Goal: Book appointment/travel/reservation

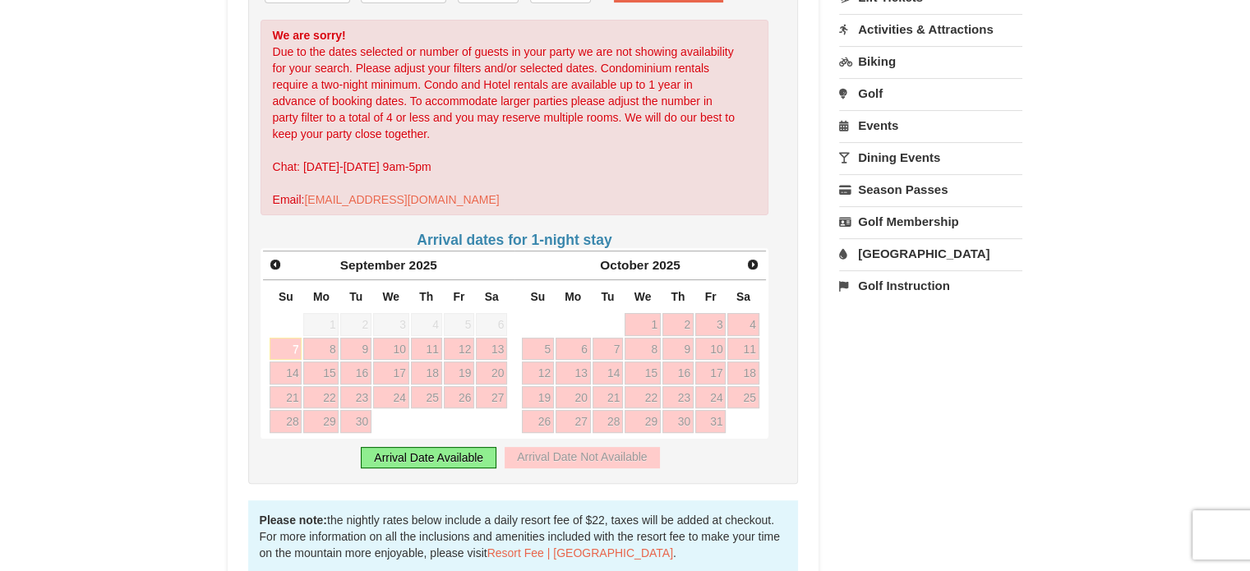
scroll to position [476, 0]
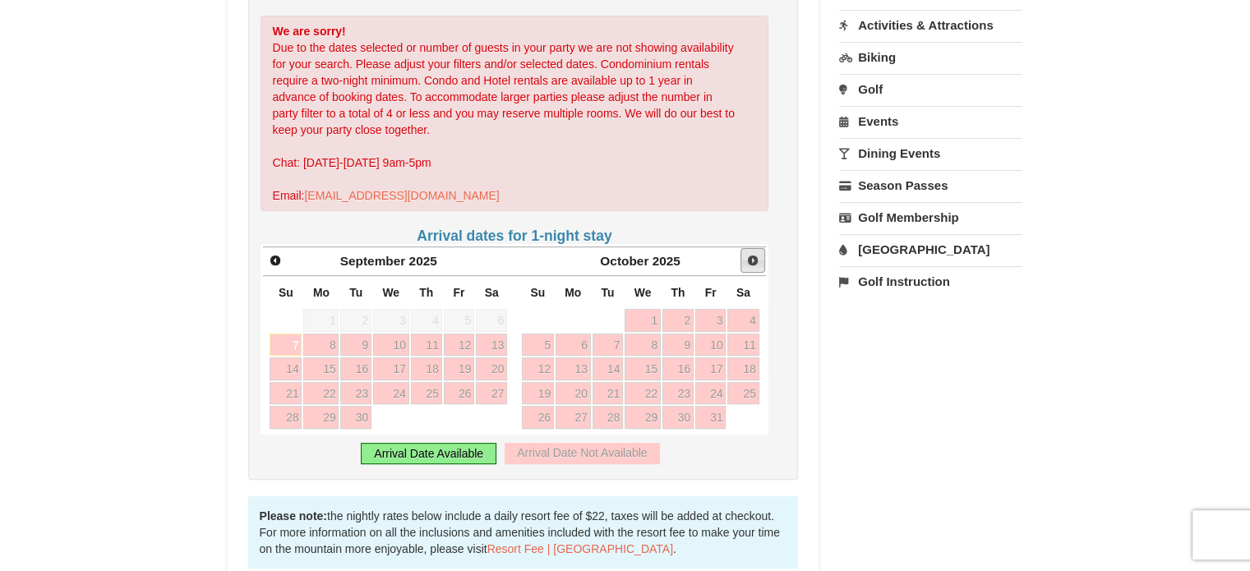
click at [763, 248] on link "Next" at bounding box center [752, 260] width 25 height 25
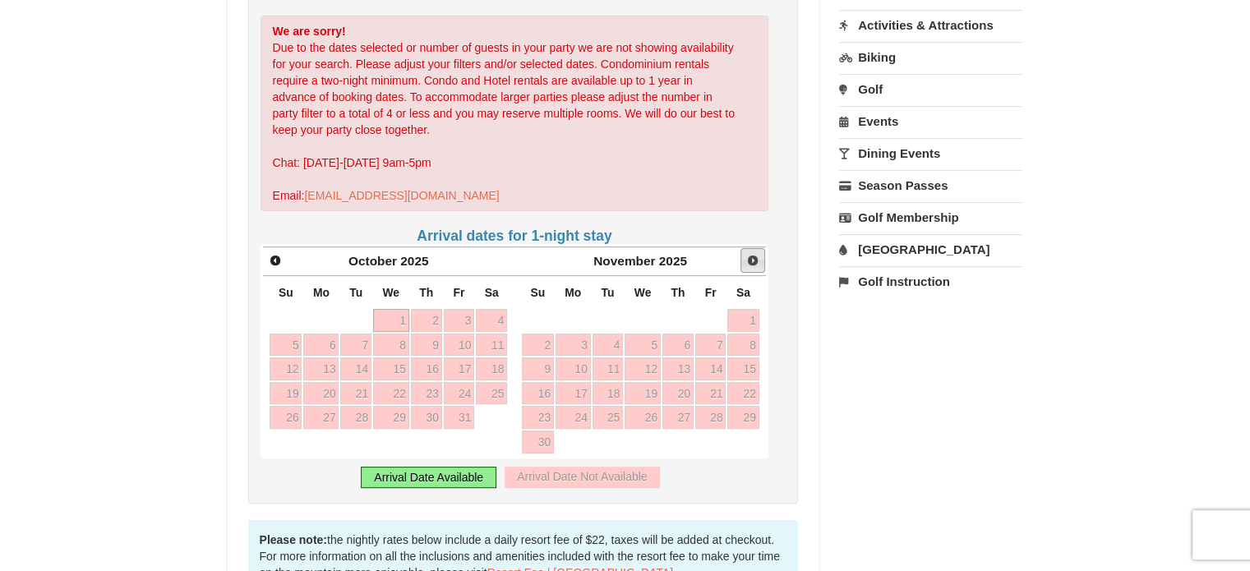
click at [763, 248] on link "Next" at bounding box center [752, 260] width 25 height 25
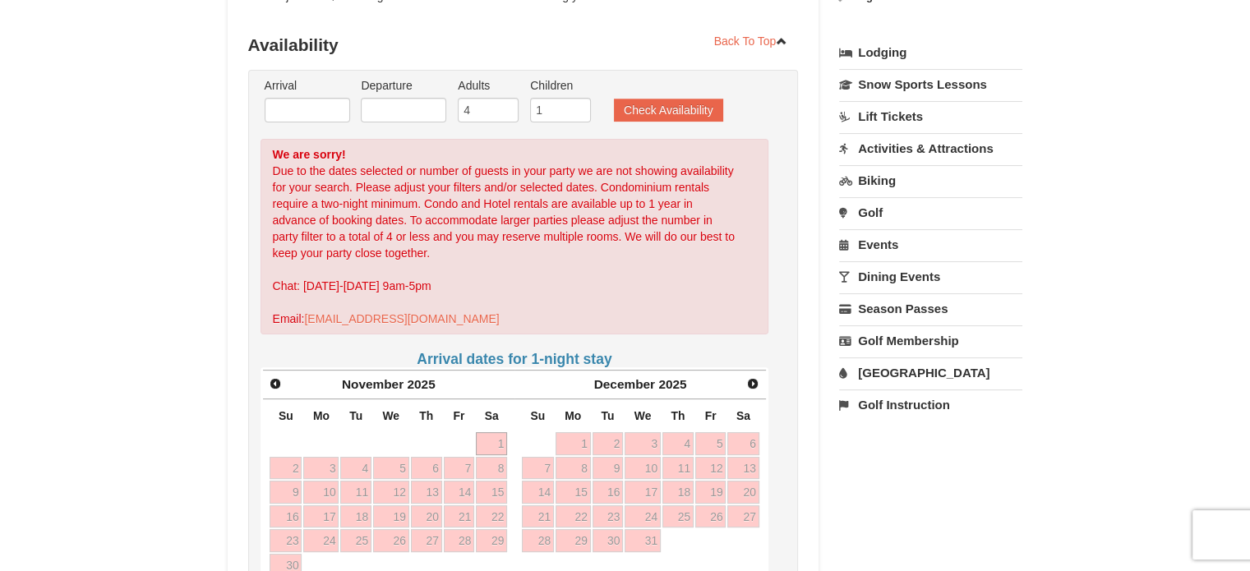
scroll to position [359, 0]
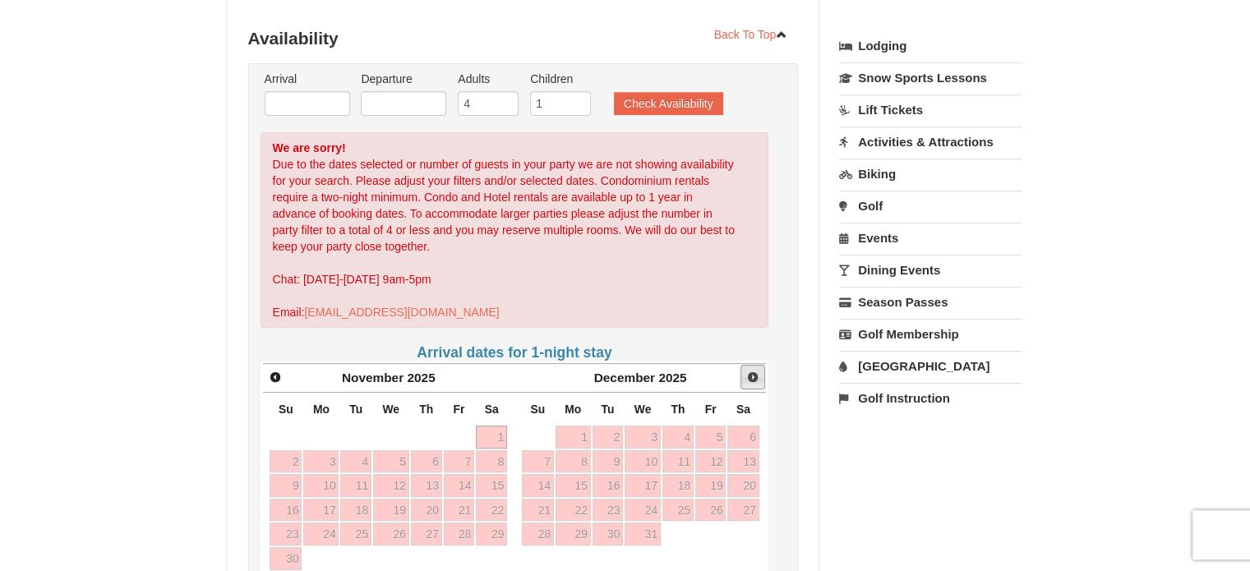
click at [763, 365] on link "Next" at bounding box center [752, 377] width 25 height 25
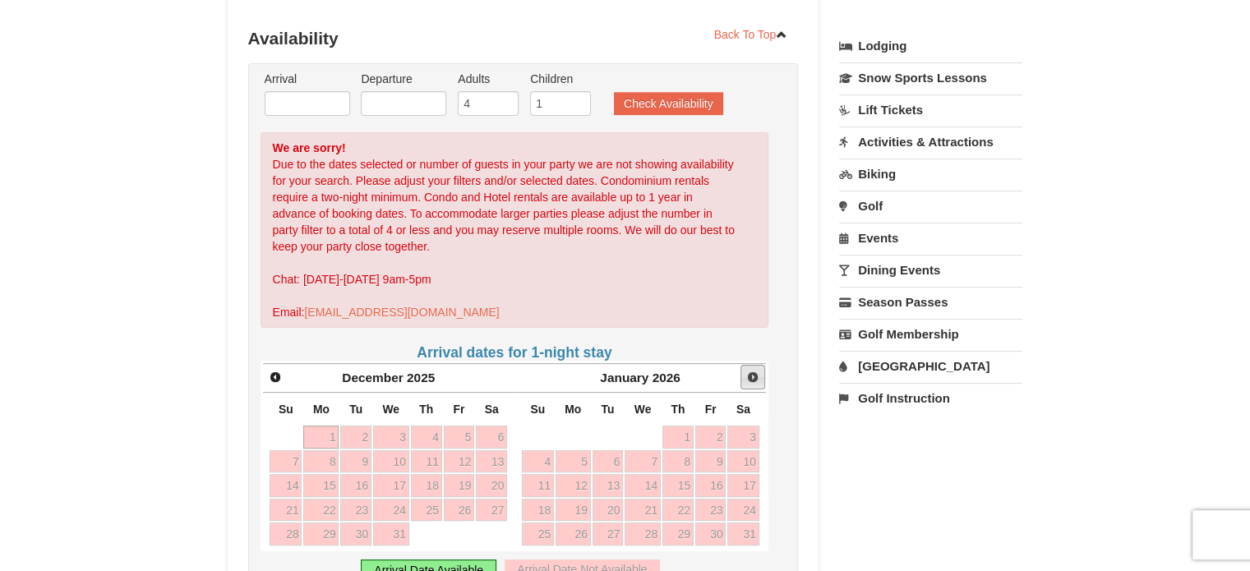
click at [763, 365] on link "Next" at bounding box center [752, 377] width 25 height 25
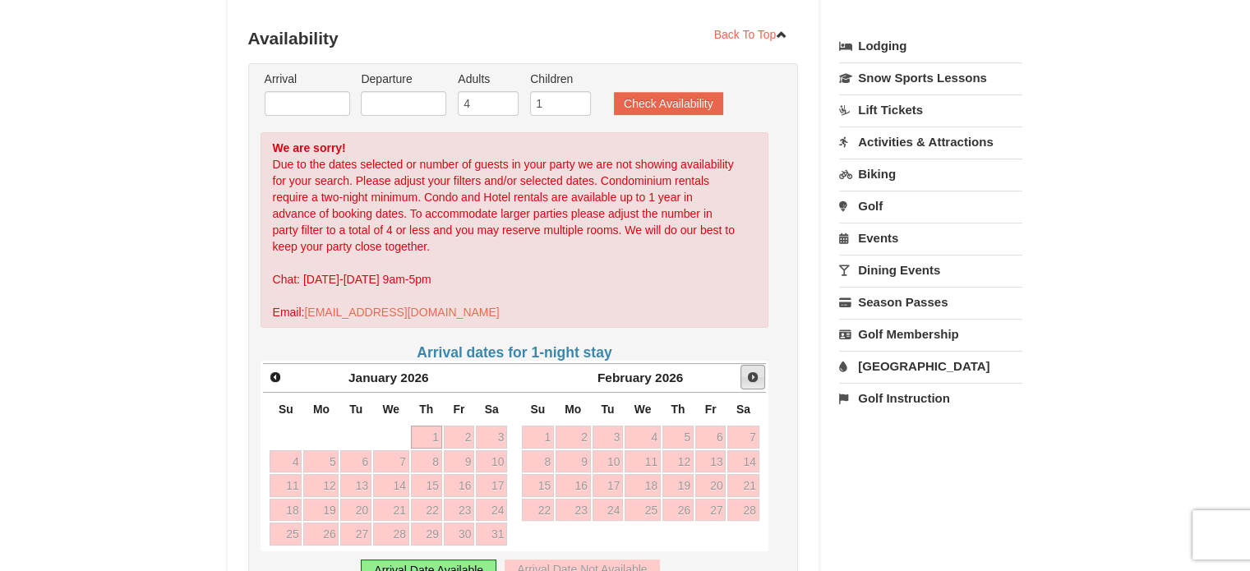
click at [763, 365] on link "Next" at bounding box center [752, 377] width 25 height 25
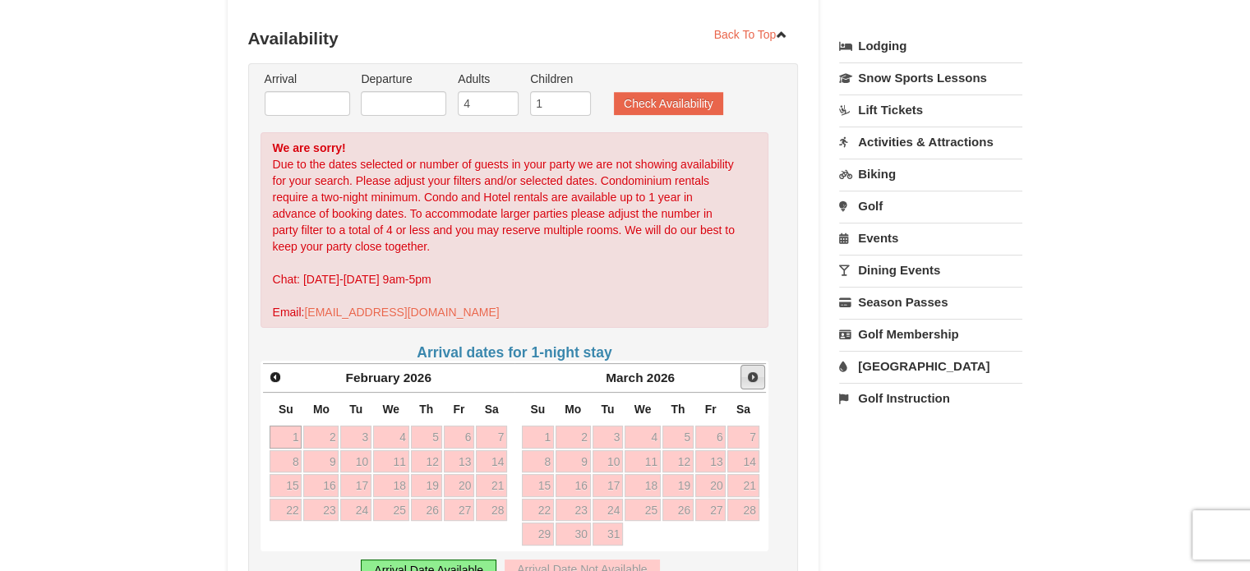
click at [763, 365] on link "Next" at bounding box center [752, 377] width 25 height 25
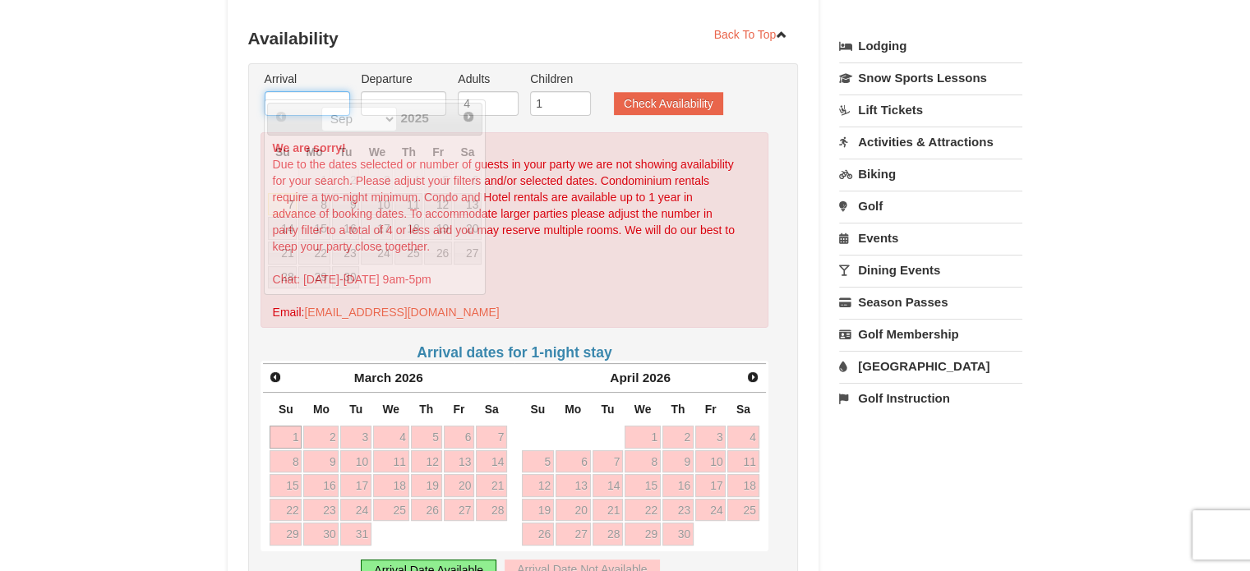
click at [306, 91] on input "text" at bounding box center [307, 103] width 85 height 25
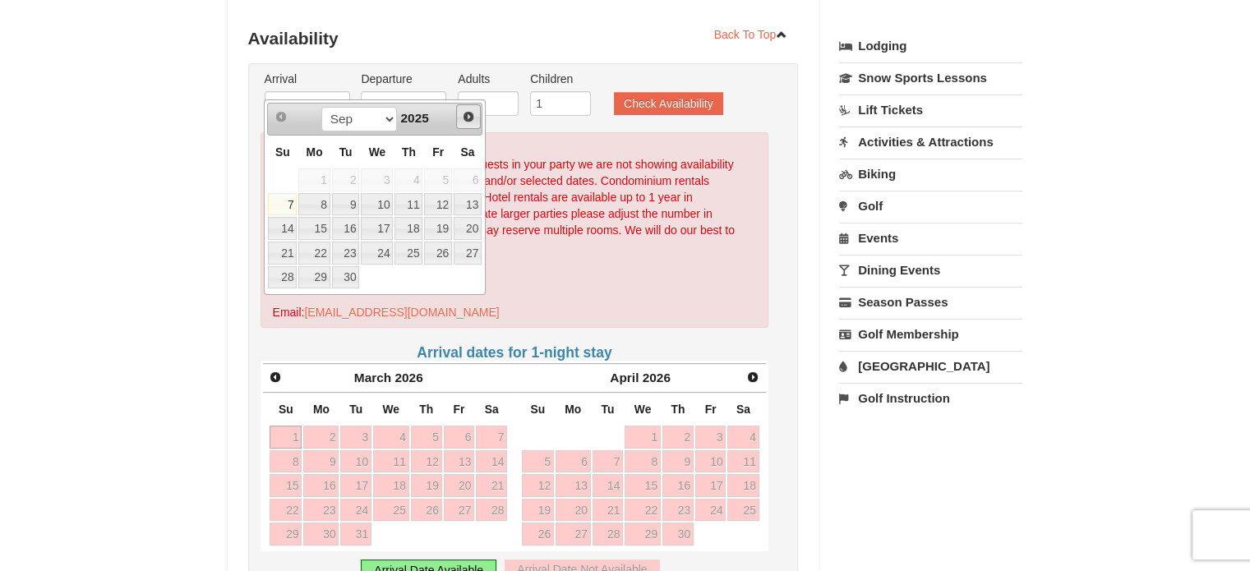
click at [471, 114] on span "Next" at bounding box center [468, 116] width 13 height 13
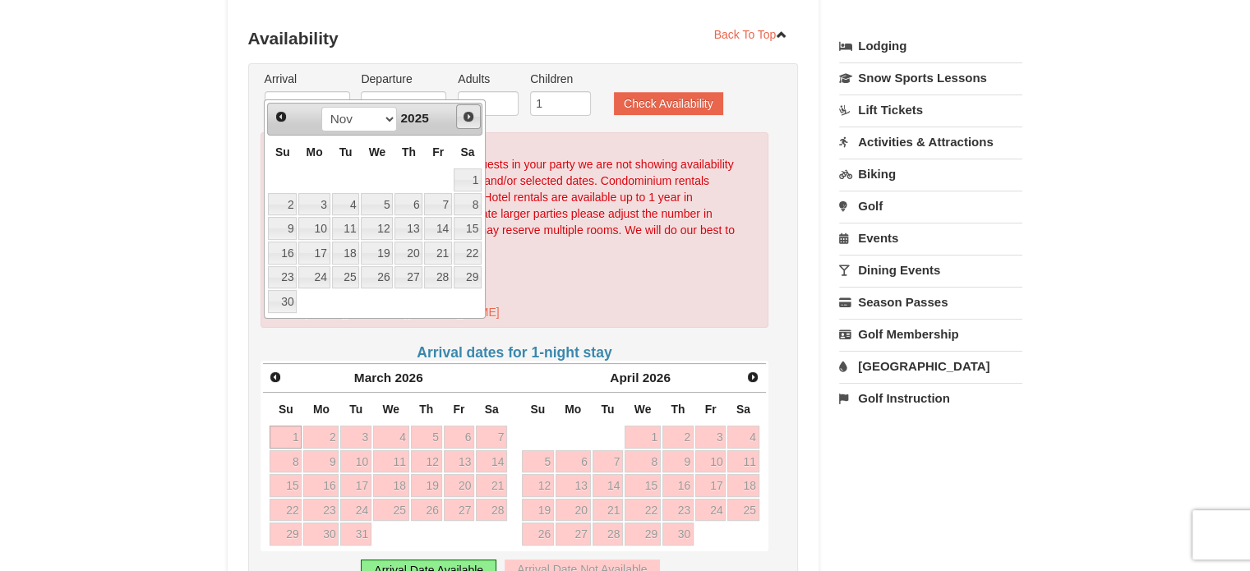
click at [471, 114] on span "Next" at bounding box center [468, 116] width 13 height 13
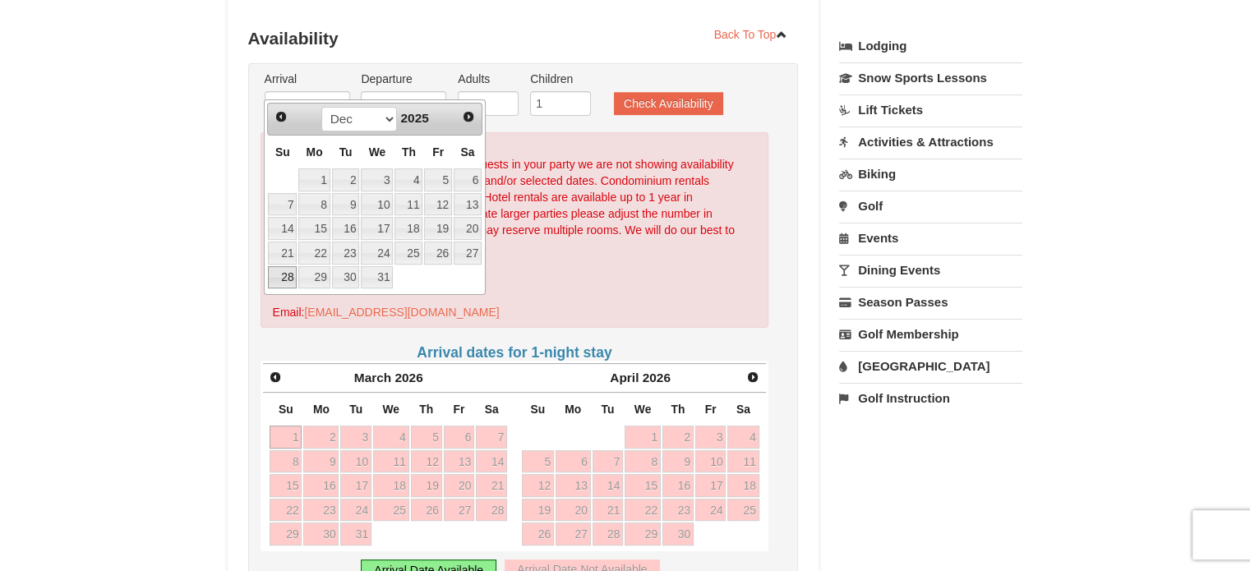
click at [288, 275] on link "28" at bounding box center [282, 277] width 29 height 23
type input "[DATE]"
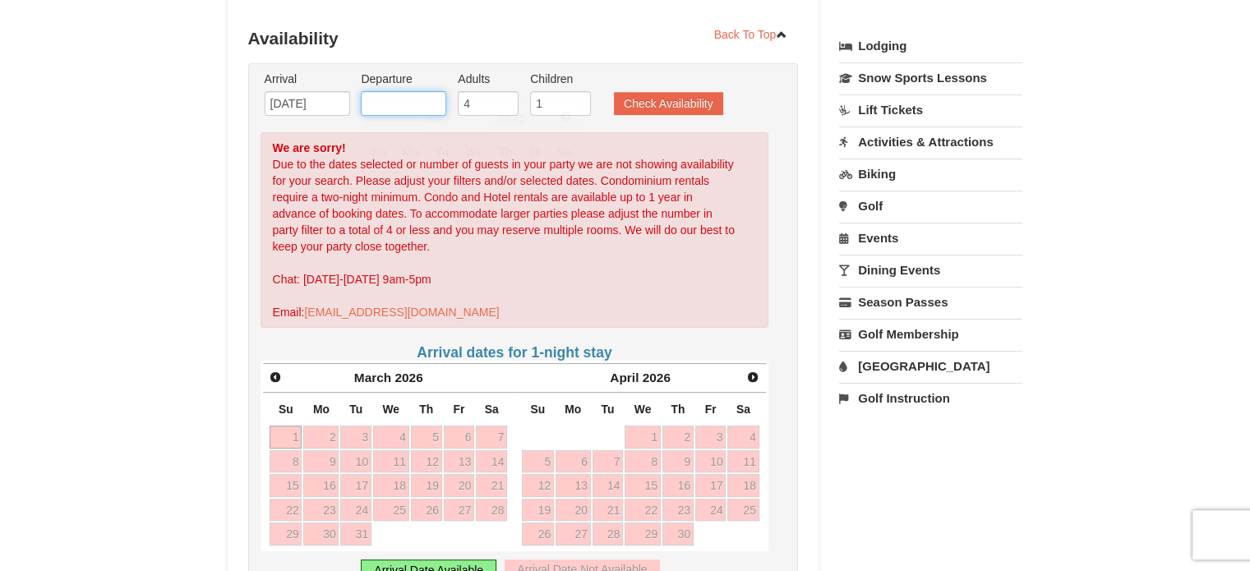
click at [410, 91] on input "text" at bounding box center [403, 103] width 85 height 25
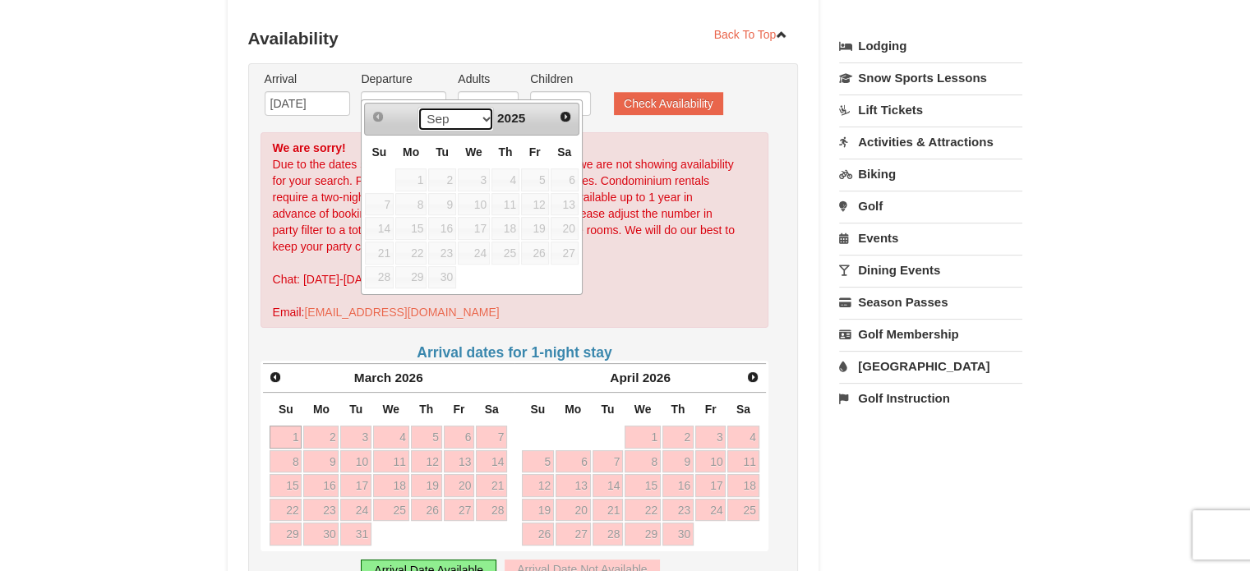
click at [481, 113] on select "Sep Oct Nov Dec" at bounding box center [455, 119] width 76 height 25
click at [486, 272] on link "31" at bounding box center [474, 277] width 32 height 23
type input "[DATE]"
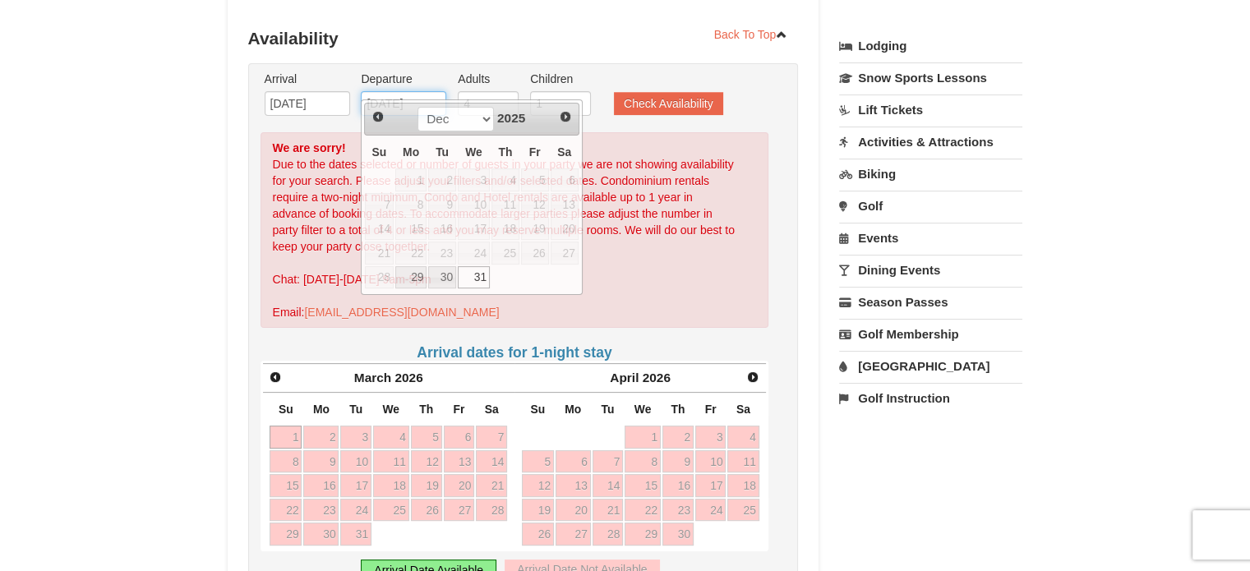
click at [426, 91] on input "[DATE]" at bounding box center [403, 103] width 85 height 25
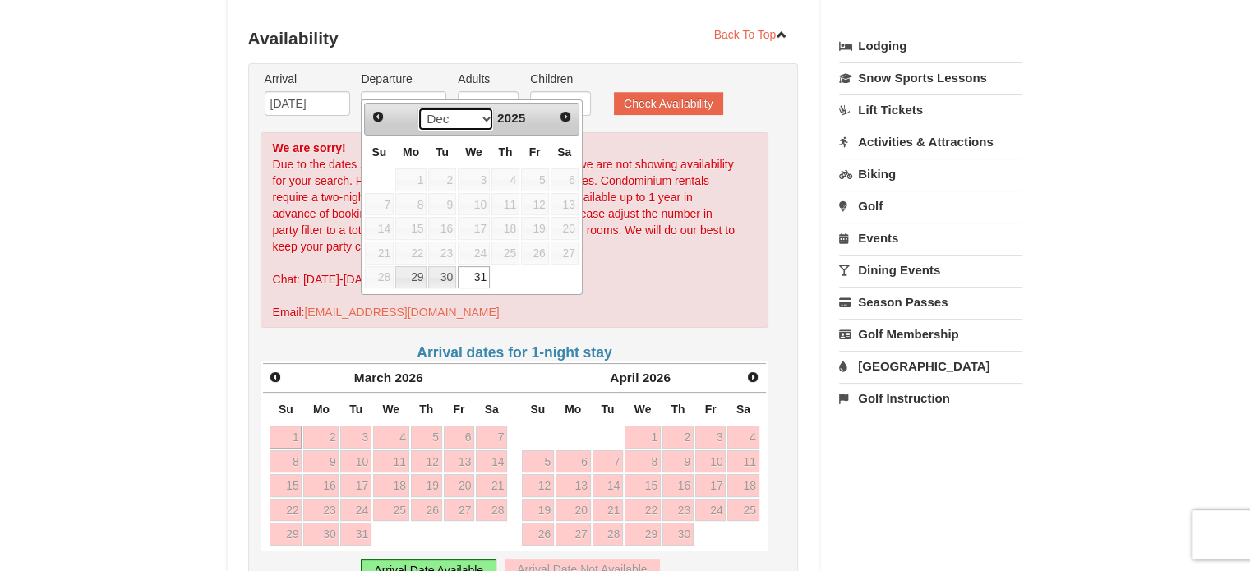
click at [486, 115] on select "Sep Oct Nov Dec" at bounding box center [455, 119] width 76 height 25
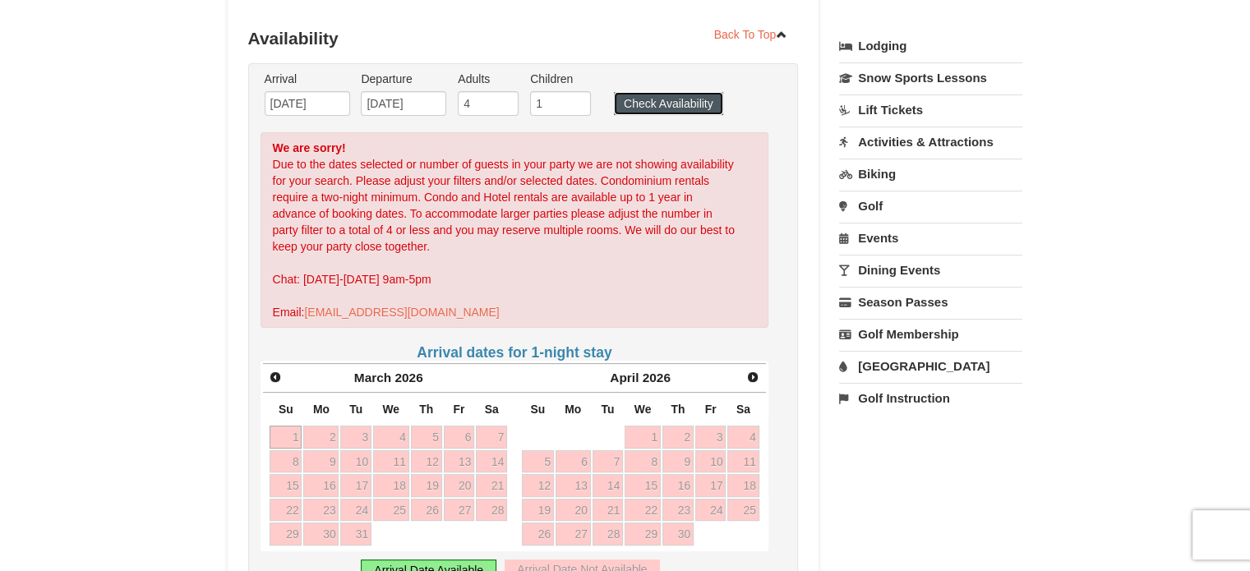
click at [661, 92] on button "Check Availability" at bounding box center [668, 103] width 109 height 23
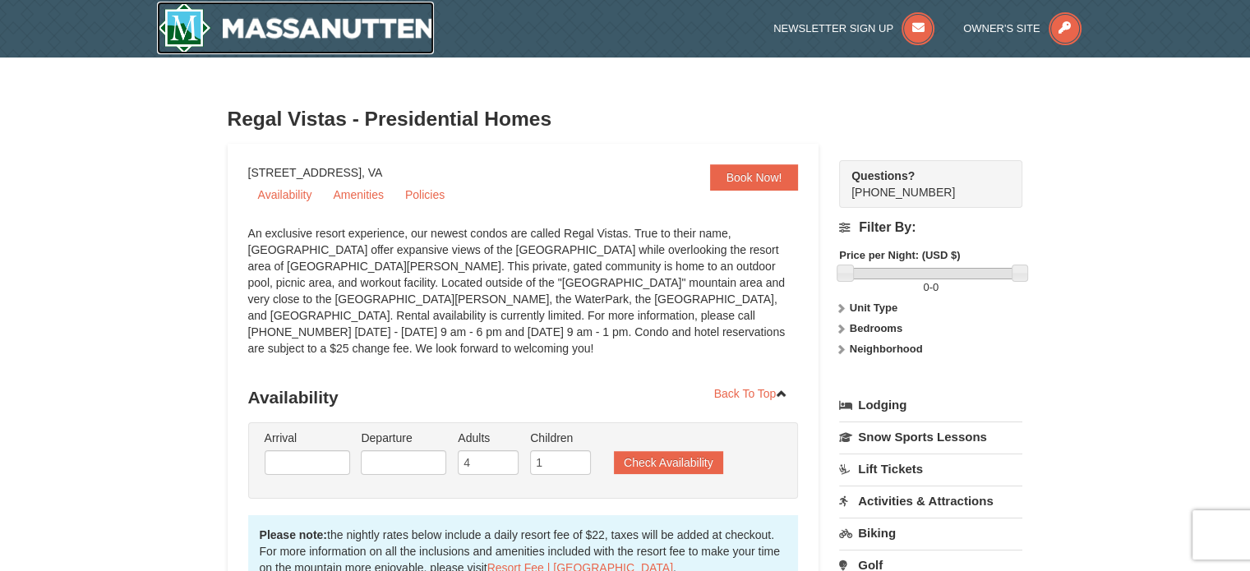
click at [270, 30] on img at bounding box center [296, 28] width 278 height 53
